Goal: Task Accomplishment & Management: Manage account settings

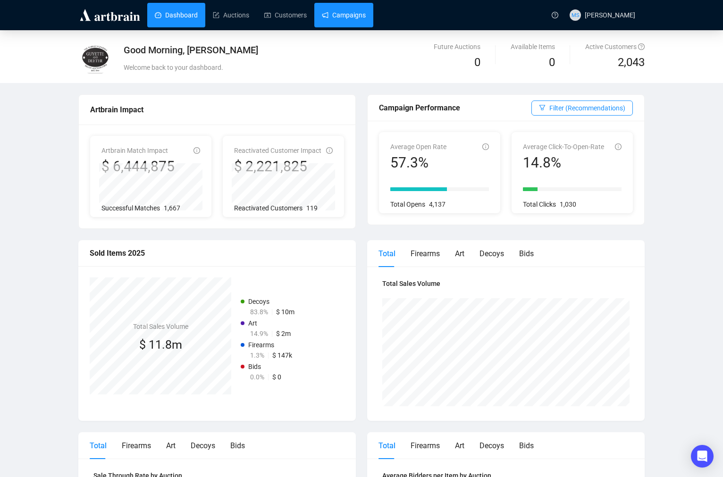
click at [352, 18] on link "Campaigns" at bounding box center [344, 15] width 44 height 25
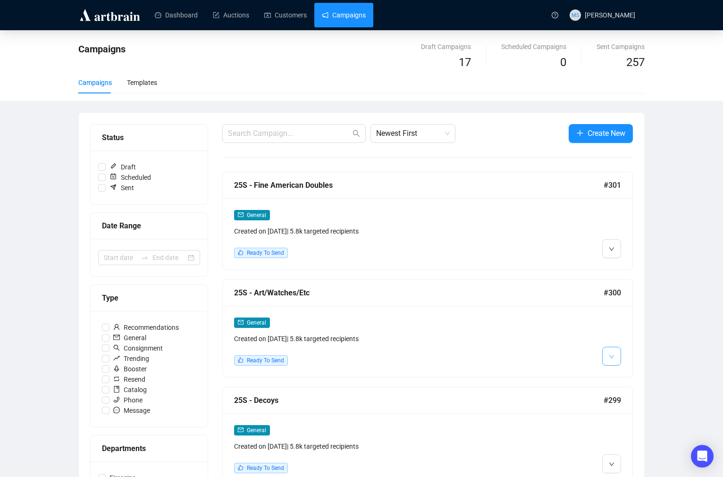
click at [614, 358] on button "button" at bounding box center [611, 356] width 19 height 19
click at [626, 407] on span "Duplicate" at bounding box center [634, 407] width 27 height 8
click at [621, 271] on li "Edit" at bounding box center [629, 268] width 50 height 15
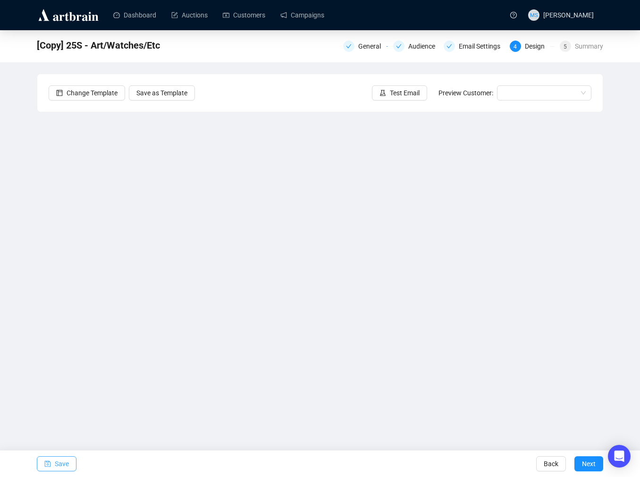
click at [66, 462] on span "Save" at bounding box center [62, 464] width 14 height 26
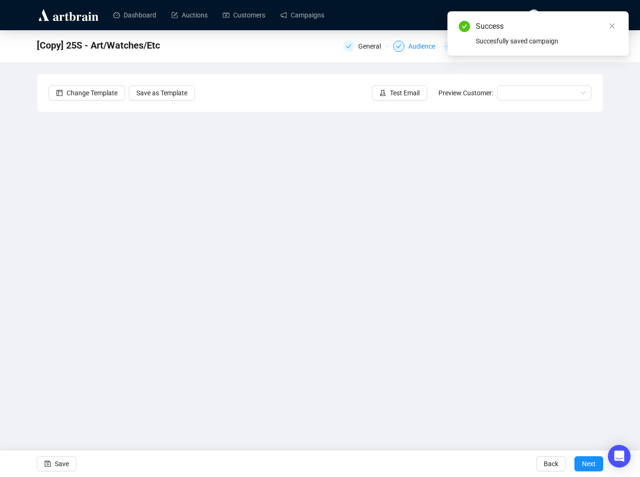
click at [416, 42] on div "Audience" at bounding box center [424, 46] width 33 height 11
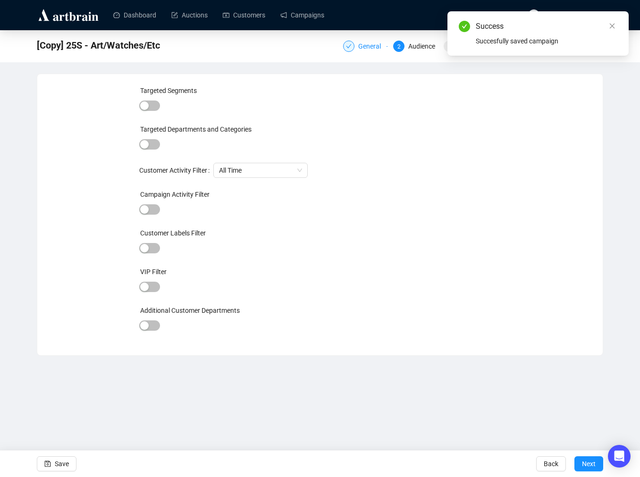
click at [370, 43] on div "General" at bounding box center [372, 46] width 28 height 11
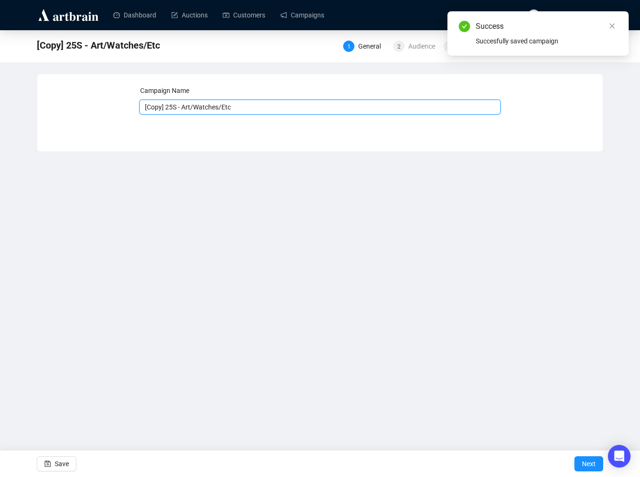
drag, startPoint x: 166, startPoint y: 107, endPoint x: 124, endPoint y: 106, distance: 41.5
click at [124, 106] on div "Campaign Name [Copy] 25S - Art/Watches/Etc Save Next" at bounding box center [320, 105] width 543 height 41
drag, startPoint x: 168, startPoint y: 108, endPoint x: 285, endPoint y: 114, distance: 116.3
click at [278, 115] on div "Campaign Name 25S - Art/Watches/Etc Save Next" at bounding box center [320, 105] width 362 height 41
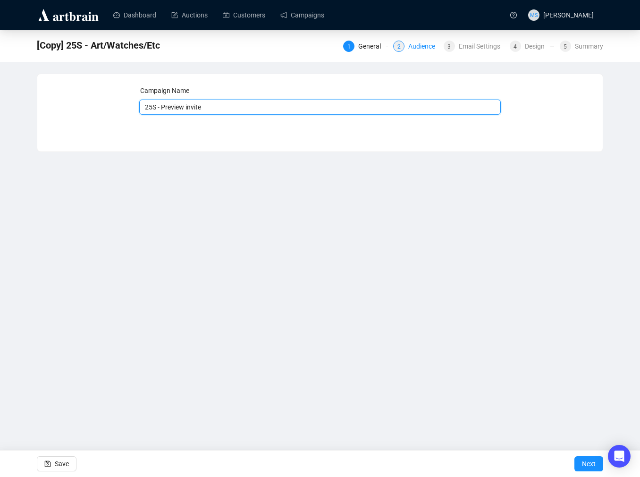
type input "25S - Preview invite"
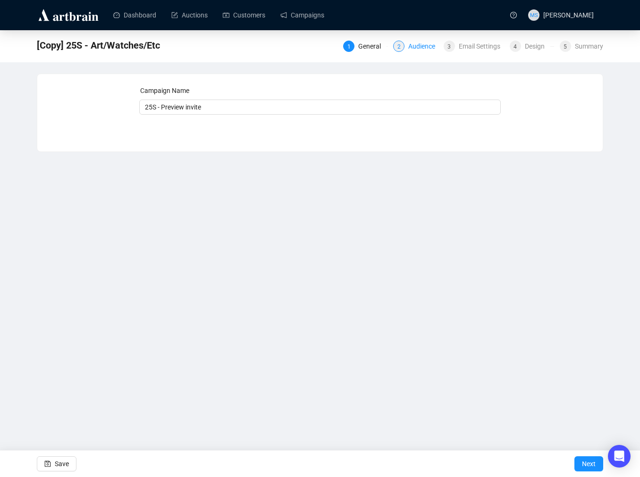
click at [405, 50] on div "2 Audience" at bounding box center [415, 46] width 44 height 11
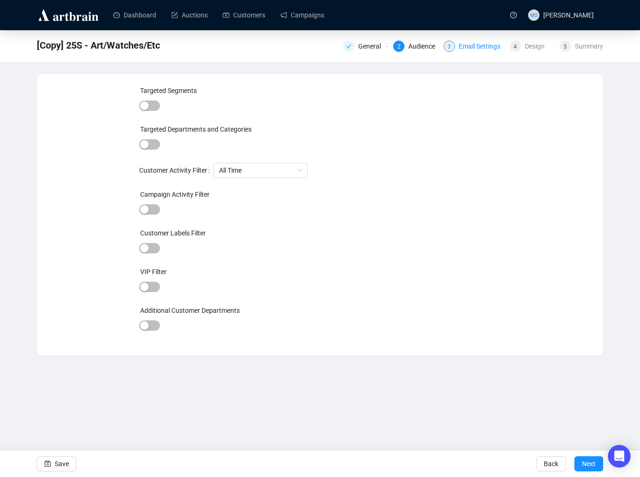
click at [457, 49] on div "3 Email Settings" at bounding box center [474, 46] width 60 height 11
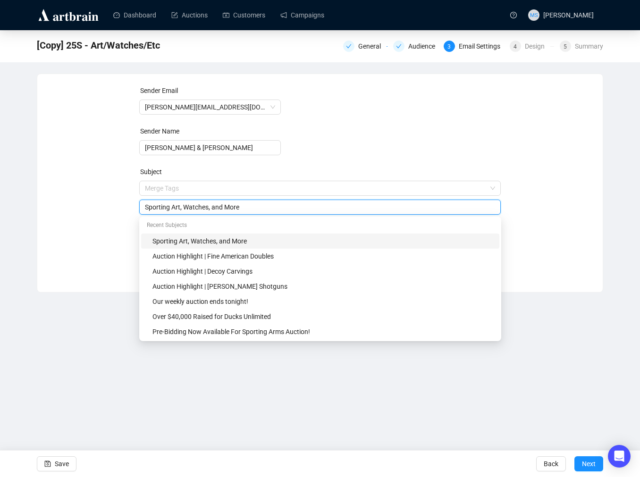
drag, startPoint x: 245, startPoint y: 188, endPoint x: 121, endPoint y: 187, distance: 124.1
click at [121, 187] on div "Sender Email [PERSON_NAME][EMAIL_ADDRESS][DOMAIN_NAME] Sender Name [PERSON_NAME…" at bounding box center [320, 175] width 543 height 181
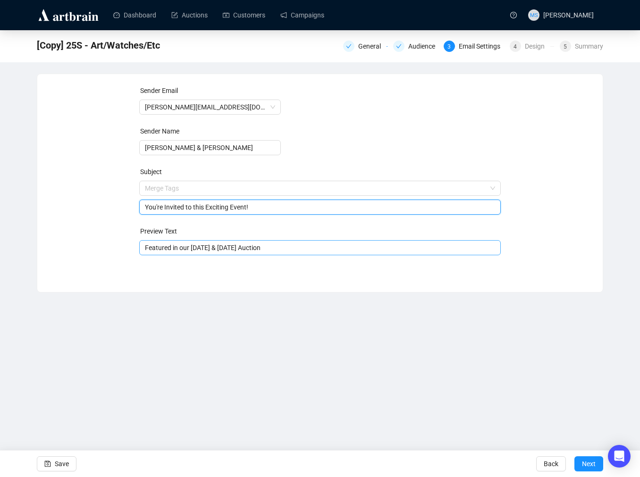
type input "You're Invited to this Exciting Event!"
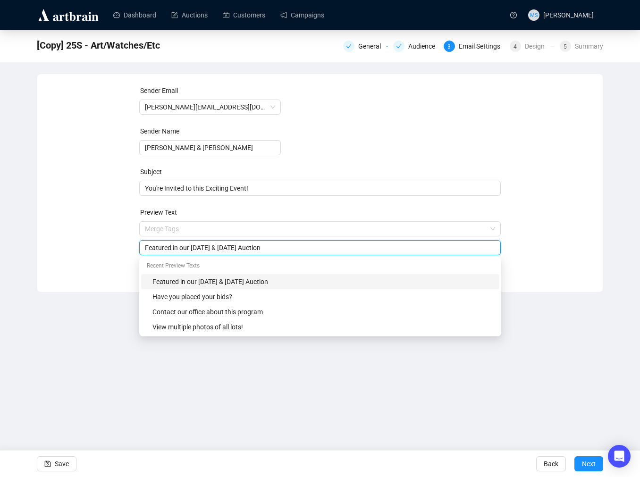
drag, startPoint x: 283, startPoint y: 249, endPoint x: 144, endPoint y: 250, distance: 139.2
click at [144, 250] on div "Featured in our [DATE] & [DATE] Auction" at bounding box center [320, 247] width 362 height 15
type input "S"
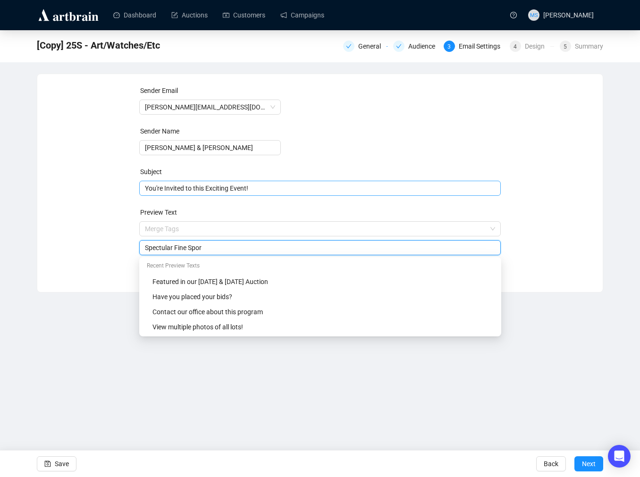
type input "Spectular Fine Spor"
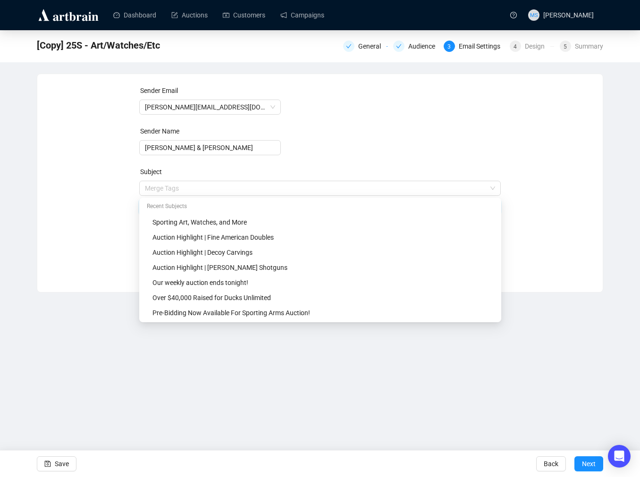
click at [264, 190] on span "Merge Tags You're Invited to this Exciting Event!" at bounding box center [320, 198] width 362 height 26
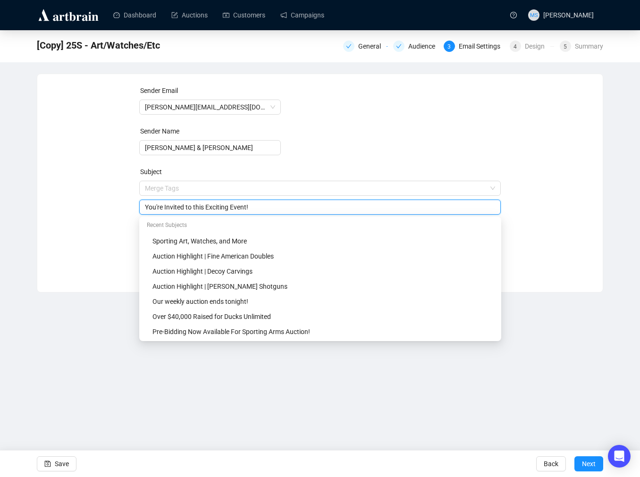
drag, startPoint x: 231, startPoint y: 205, endPoint x: 205, endPoint y: 204, distance: 26.0
click at [205, 204] on input "You're Invited to this Exciting Event!" at bounding box center [320, 207] width 351 height 10
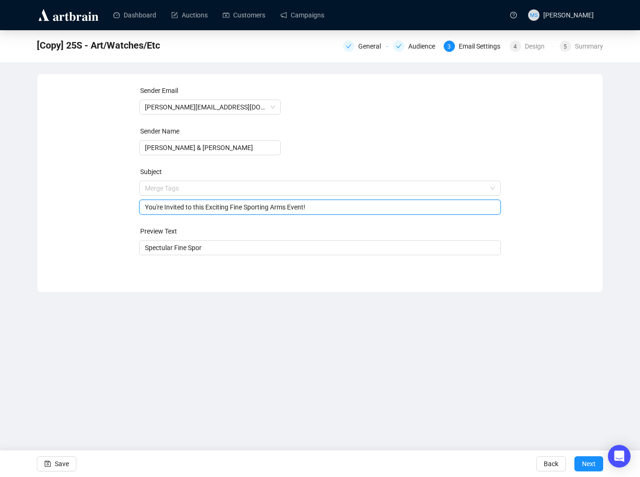
type input "You're Invited to this Exciting Fine Sporting Arms Event!"
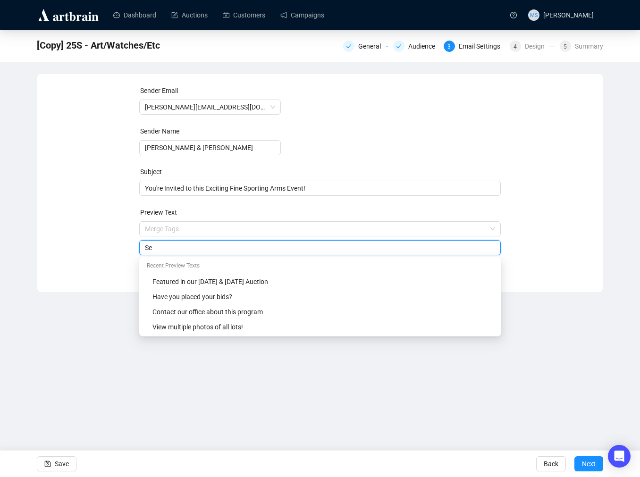
type input "S"
click at [232, 248] on input "Beginning [DATE]!" at bounding box center [320, 248] width 351 height 10
type input "Beginning [DATE]"
click at [318, 414] on div "Dashboard Auctions Customers Campaigns MS [PERSON_NAME] [Copy] 25S - Art/Watche…" at bounding box center [320, 238] width 640 height 477
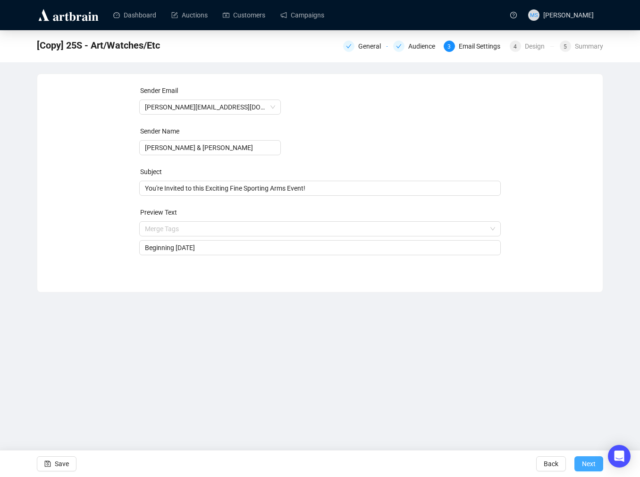
click at [590, 467] on span "Next" at bounding box center [589, 464] width 14 height 26
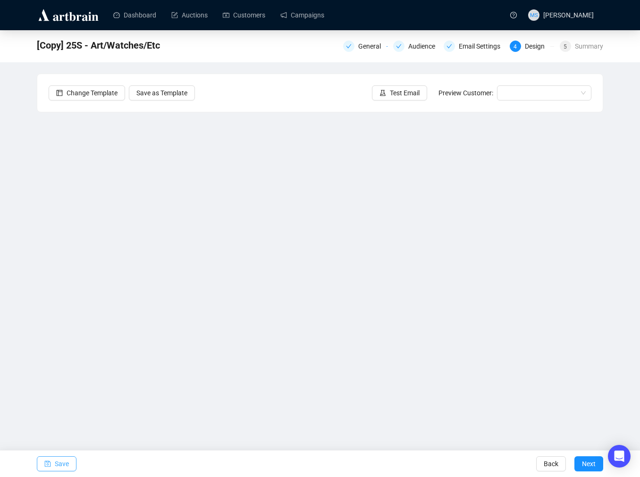
click at [68, 467] on button "Save" at bounding box center [57, 463] width 40 height 15
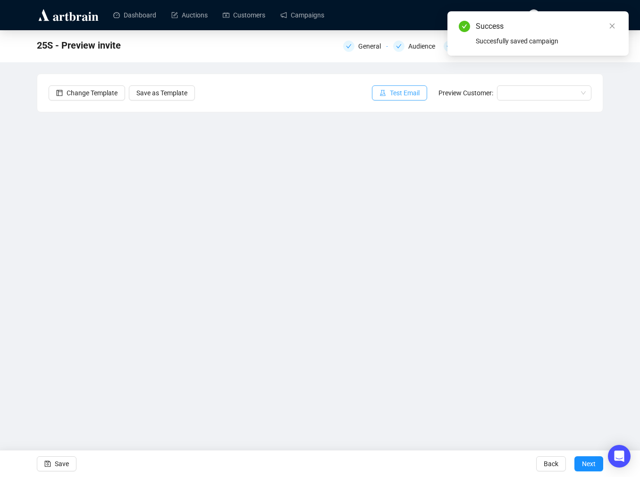
click at [412, 92] on span "Test Email" at bounding box center [405, 93] width 30 height 10
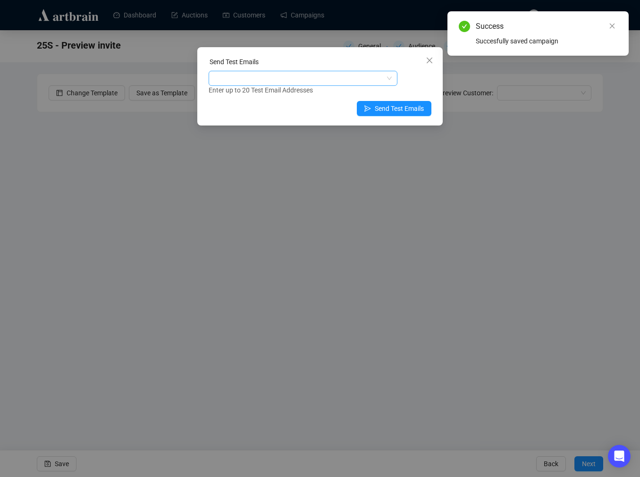
click at [334, 81] on div at bounding box center [297, 78] width 175 height 13
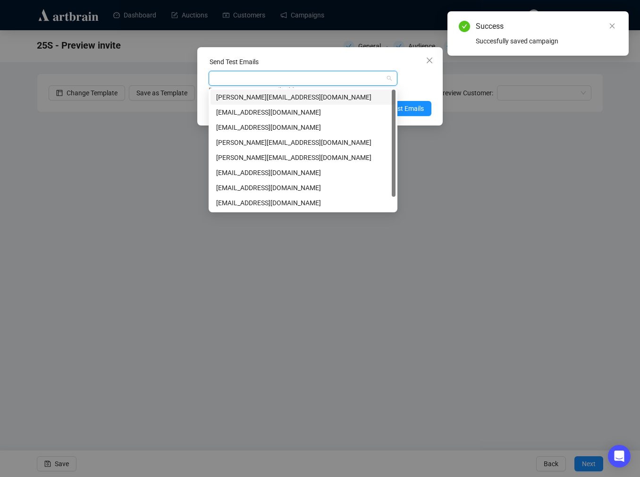
click at [248, 97] on div "[PERSON_NAME][EMAIL_ADDRESS][DOMAIN_NAME]" at bounding box center [303, 97] width 174 height 10
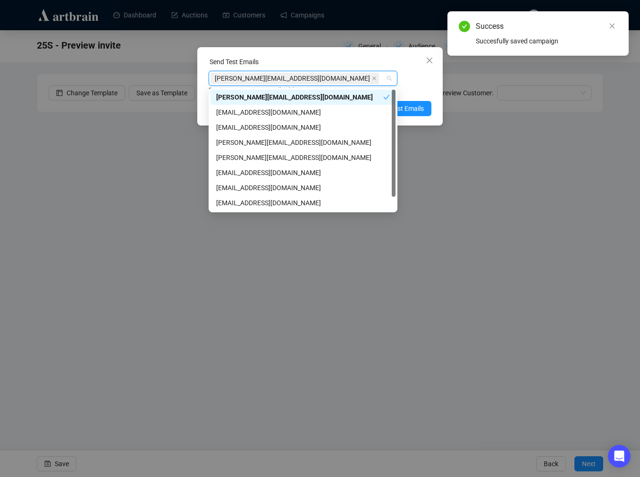
click at [418, 86] on div "Enter up to 20 Test Email Addresses" at bounding box center [320, 90] width 223 height 11
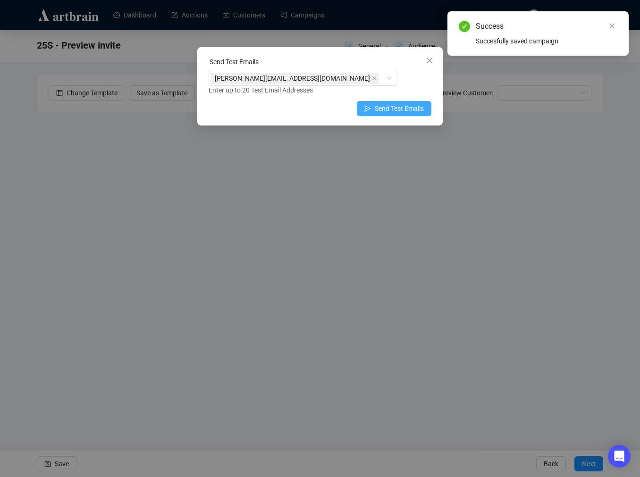
click at [414, 105] on span "Send Test Emails" at bounding box center [399, 108] width 49 height 10
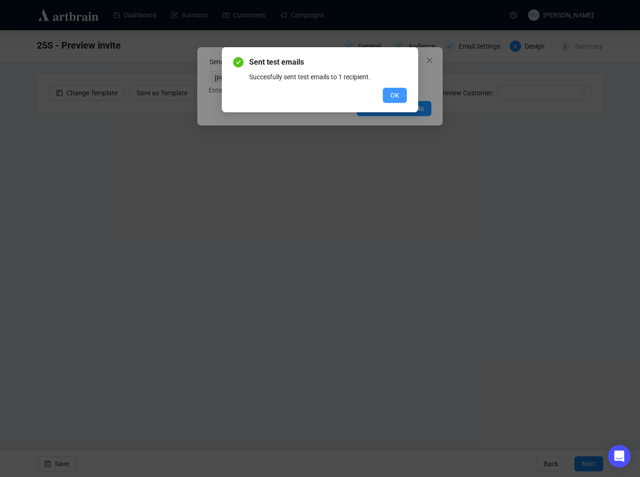
click at [397, 95] on span "OK" at bounding box center [394, 95] width 9 height 10
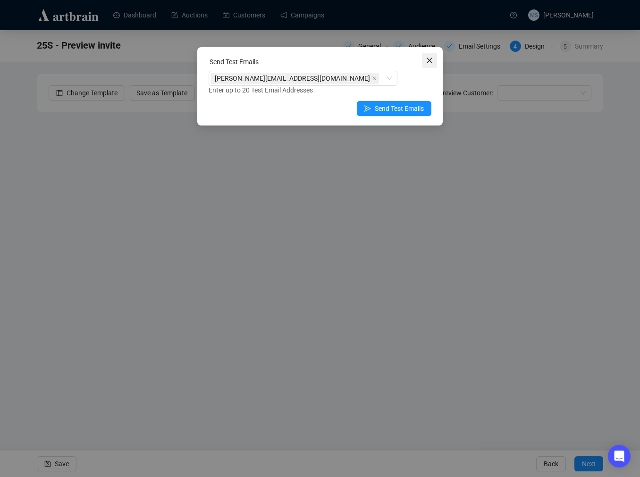
click at [426, 62] on icon "close" at bounding box center [430, 61] width 8 height 8
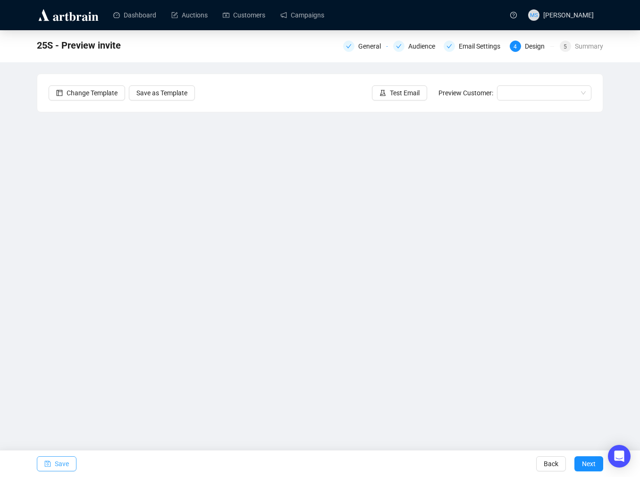
click at [59, 472] on span "Save" at bounding box center [62, 464] width 14 height 26
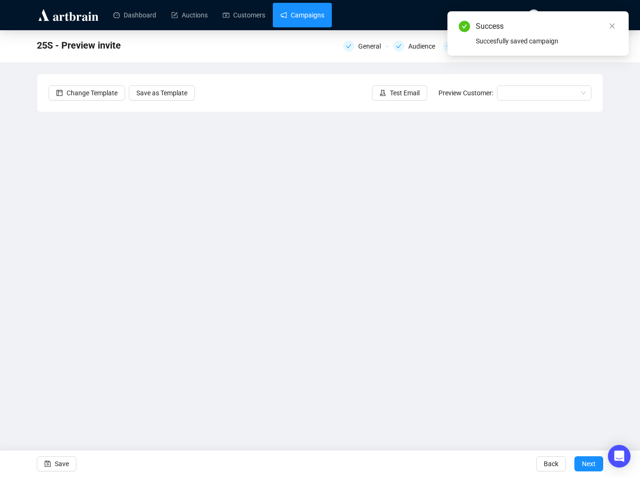
click at [297, 18] on link "Campaigns" at bounding box center [302, 15] width 44 height 25
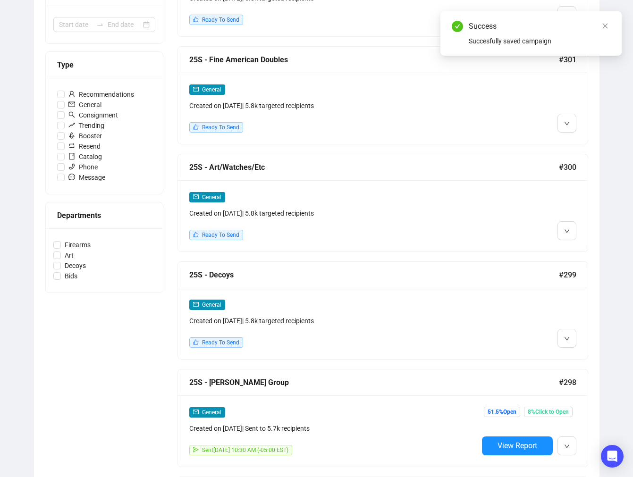
scroll to position [252, 0]
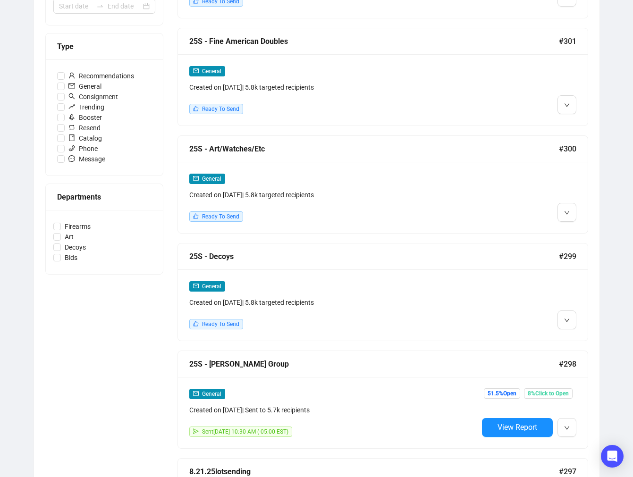
click at [78, 367] on div "Status Draft Scheduled Sent Date Range Type Recommendations General Consignment…" at bounding box center [104, 339] width 118 height 933
click at [580, 338] on span "Edit" at bounding box center [581, 339] width 11 height 8
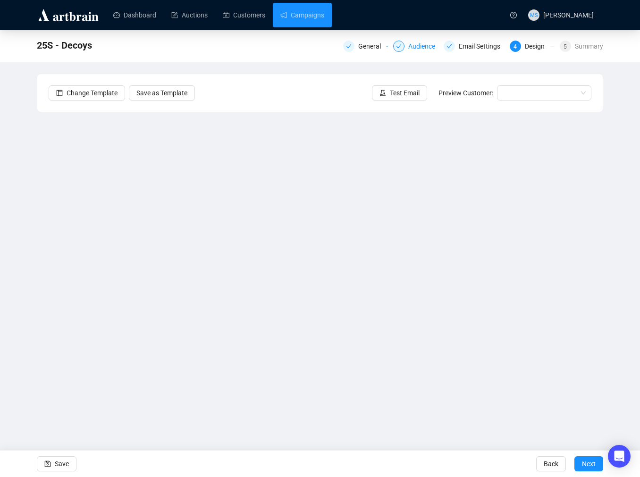
click at [422, 48] on div "Audience" at bounding box center [424, 46] width 33 height 11
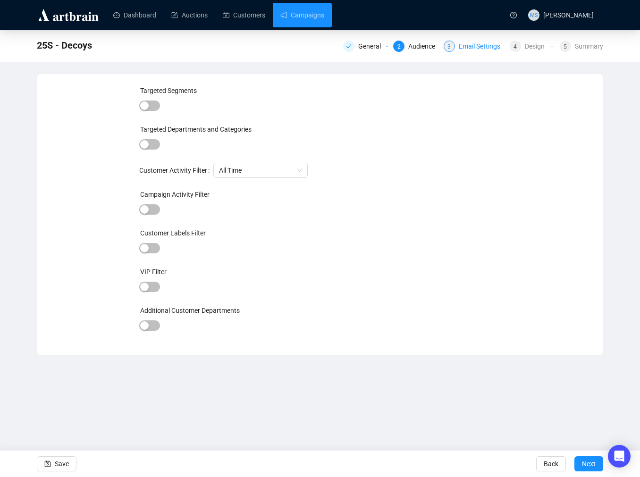
click at [470, 44] on div "Email Settings" at bounding box center [482, 46] width 47 height 11
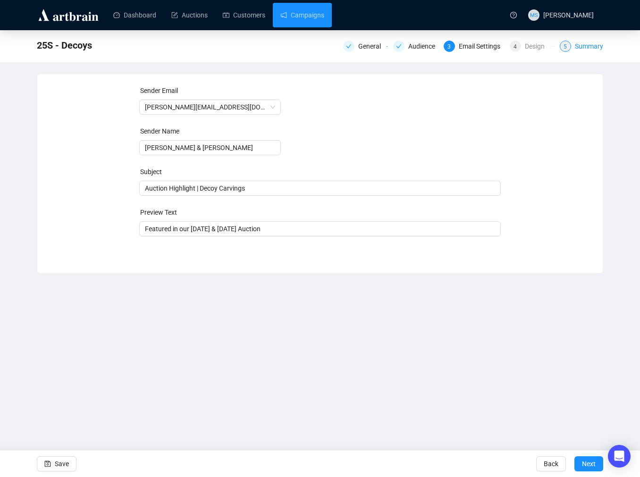
click at [600, 50] on div "Summary" at bounding box center [589, 46] width 28 height 11
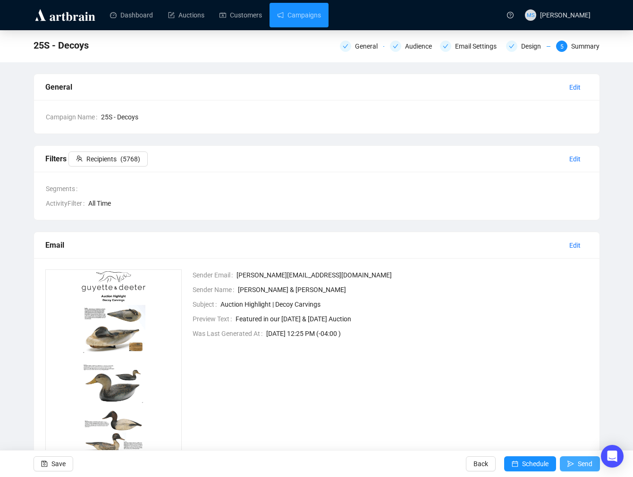
click at [585, 464] on span "Send" at bounding box center [585, 464] width 15 height 26
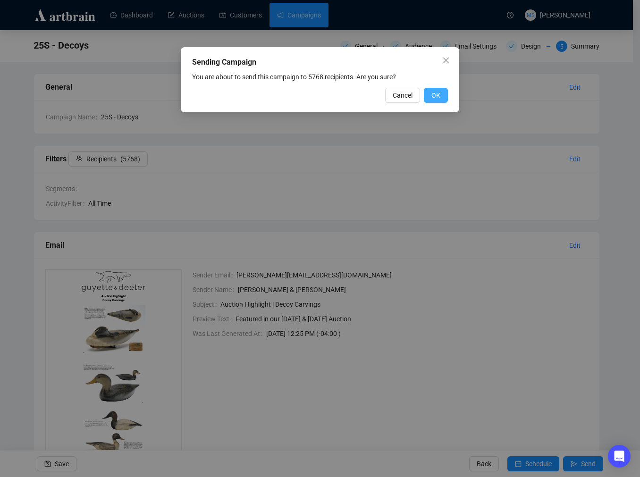
click at [439, 96] on span "OK" at bounding box center [435, 95] width 9 height 10
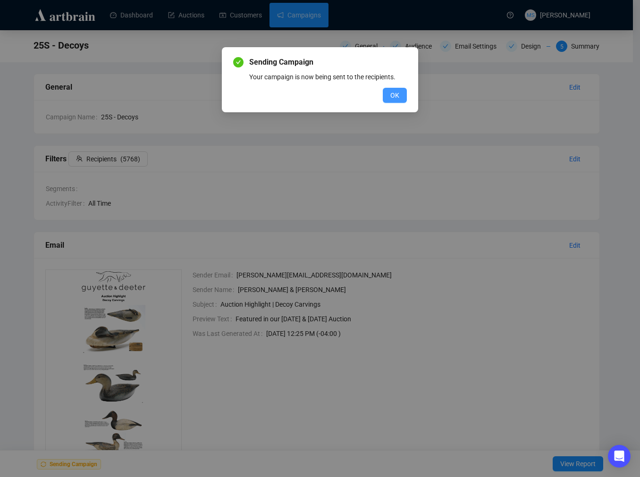
click at [400, 96] on button "OK" at bounding box center [395, 95] width 24 height 15
